Goal: Entertainment & Leisure: Consume media (video, audio)

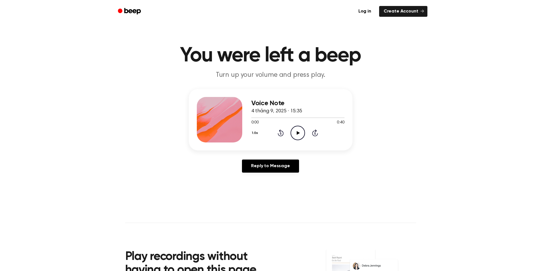
click at [296, 131] on icon "Play Audio" at bounding box center [298, 133] width 14 height 14
click at [280, 133] on icon at bounding box center [280, 133] width 1 height 2
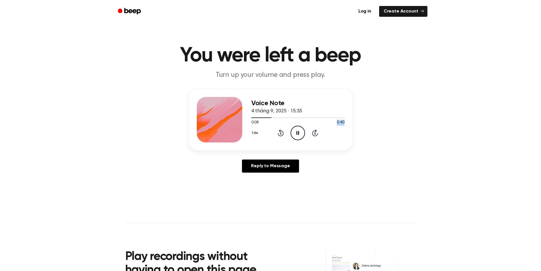
drag, startPoint x: 343, startPoint y: 121, endPoint x: 350, endPoint y: 122, distance: 7.2
click at [350, 122] on div "Voice Note 4 tháng 9, 2025 · 15:35 0:08 0:40 Your browser does not support the …" at bounding box center [271, 119] width 164 height 61
click at [296, 133] on icon "Play Audio" at bounding box center [298, 133] width 14 height 14
click at [277, 134] on div "1.0x Rewind 5 seconds Pause Audio Skip 5 seconds" at bounding box center [298, 133] width 93 height 14
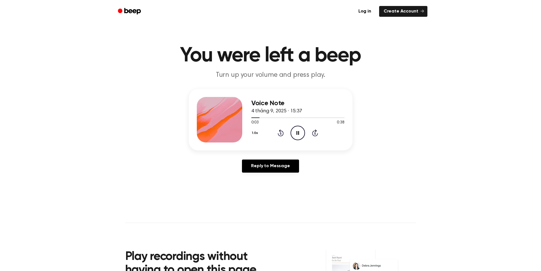
click at [279, 134] on icon at bounding box center [281, 132] width 6 height 7
drag, startPoint x: 337, startPoint y: 123, endPoint x: 349, endPoint y: 123, distance: 12.5
click at [349, 123] on div "Voice Note 4 tháng 9, 2025 · 15:37 0:31 0:38 Your browser does not support the …" at bounding box center [271, 119] width 164 height 61
click at [349, 123] on div "Voice Note 4 tháng 9, 2025 · 15:37 0:32 0:38 Your browser does not support the …" at bounding box center [271, 119] width 164 height 61
drag, startPoint x: 338, startPoint y: 123, endPoint x: 348, endPoint y: 124, distance: 9.5
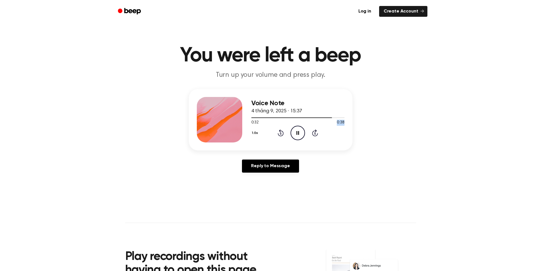
click at [348, 124] on div "Voice Note 4 tháng 9, 2025 · 15:37 0:32 0:38 Your browser does not support the …" at bounding box center [271, 119] width 164 height 61
click at [348, 124] on div "Voice Note 4 tháng 9, 2025 · 15:37 0:33 0:38 Your browser does not support the …" at bounding box center [271, 119] width 164 height 61
drag, startPoint x: 338, startPoint y: 121, endPoint x: 351, endPoint y: 121, distance: 13.4
click at [351, 121] on div "Voice Note 4 tháng 9, 2025 · 15:37 0:33 0:38 Your browser does not support the …" at bounding box center [271, 119] width 164 height 61
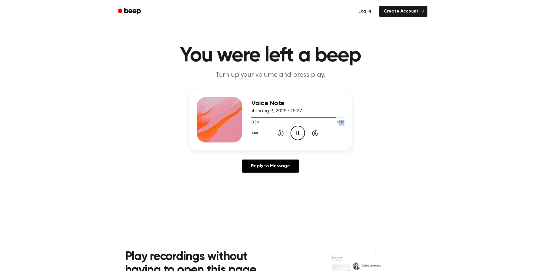
drag, startPoint x: 342, startPoint y: 123, endPoint x: 352, endPoint y: 123, distance: 9.9
click at [352, 123] on div "Voice Note 4 tháng 9, 2025 · 15:37 0:34 0:38 Your browser does not support the …" at bounding box center [271, 119] width 164 height 61
click at [341, 124] on span "0:38" at bounding box center [340, 123] width 7 height 6
drag, startPoint x: 341, startPoint y: 123, endPoint x: 346, endPoint y: 123, distance: 5.4
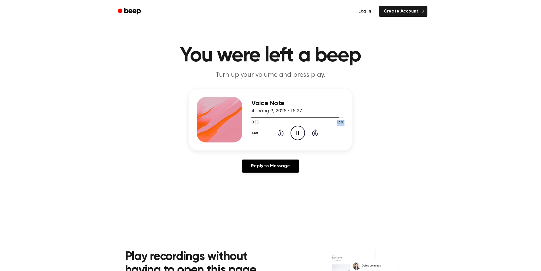
click at [346, 123] on div "Voice Note 4 tháng 9, 2025 · 15:37 0:35 0:38 Your browser does not support the …" at bounding box center [271, 119] width 164 height 61
click at [346, 123] on div "Voice Note 4 tháng 9, 2025 · 15:37 0:36 0:38 Your browser does not support the …" at bounding box center [271, 119] width 164 height 61
drag, startPoint x: 341, startPoint y: 123, endPoint x: 346, endPoint y: 123, distance: 4.8
click at [346, 123] on div "Voice Note 4 tháng 9, 2025 · 15:37 0:36 0:38 Your browser does not support the …" at bounding box center [271, 119] width 164 height 61
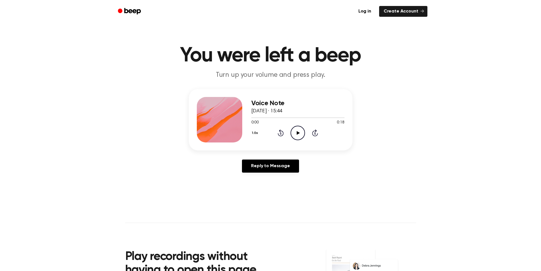
click at [291, 130] on icon "Play Audio" at bounding box center [298, 133] width 14 height 14
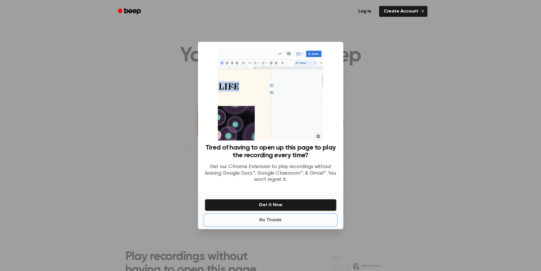
click at [274, 222] on button "No Thanks" at bounding box center [271, 219] width 132 height 11
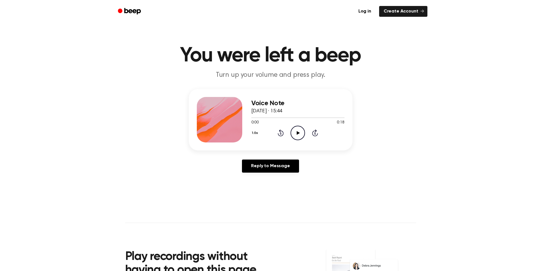
click at [297, 133] on icon at bounding box center [298, 133] width 3 height 4
drag, startPoint x: 296, startPoint y: 109, endPoint x: 304, endPoint y: 109, distance: 8.0
click at [304, 109] on div "Voice Note [DATE] · 15:44" at bounding box center [298, 107] width 93 height 16
click at [304, 109] on div "Voice Note 4 tháng 9, 2025 · 15:44" at bounding box center [298, 107] width 93 height 16
drag, startPoint x: 290, startPoint y: 108, endPoint x: 306, endPoint y: 108, distance: 15.6
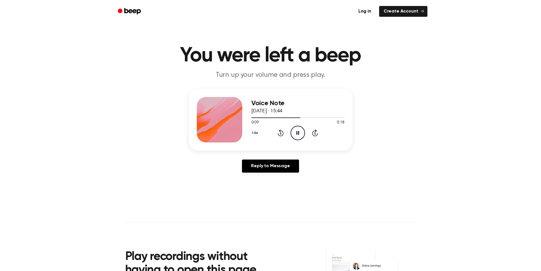
click at [306, 108] on div "Voice Note 4 tháng 9, 2025 · 15:44" at bounding box center [298, 107] width 93 height 16
drag, startPoint x: 290, startPoint y: 110, endPoint x: 305, endPoint y: 111, distance: 14.9
click at [305, 111] on div "Voice Note 4 tháng 9, 2025 · 15:44" at bounding box center [298, 107] width 93 height 16
